Goal: Navigation & Orientation: Find specific page/section

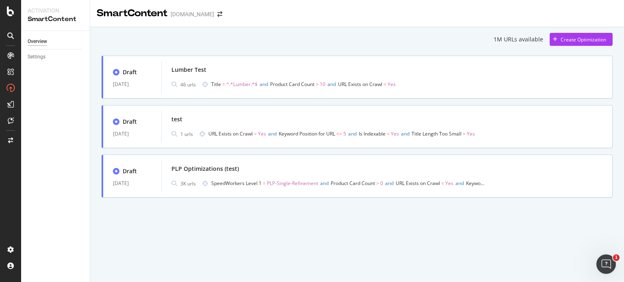
click at [151, 209] on div "1M URLs available Create Optimization Draft [DATE] Lumber Test 46 urls Title = …" at bounding box center [357, 126] width 534 height 199
click at [10, 11] on icon at bounding box center [10, 12] width 7 height 10
